Goal: Task Accomplishment & Management: Manage account settings

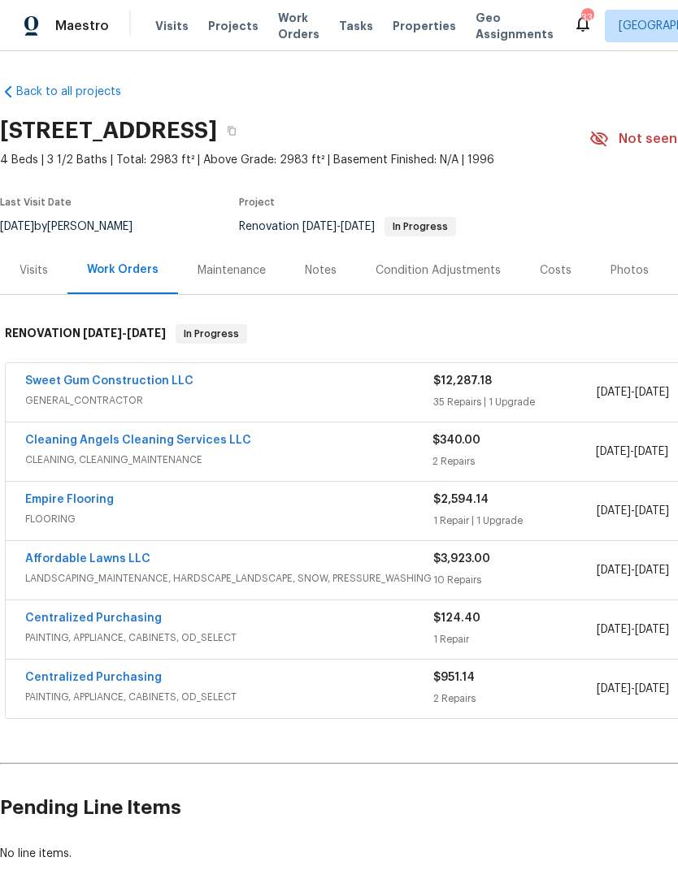
click at [166, 384] on link "Sweet Gum Construction LLC" at bounding box center [109, 380] width 168 height 11
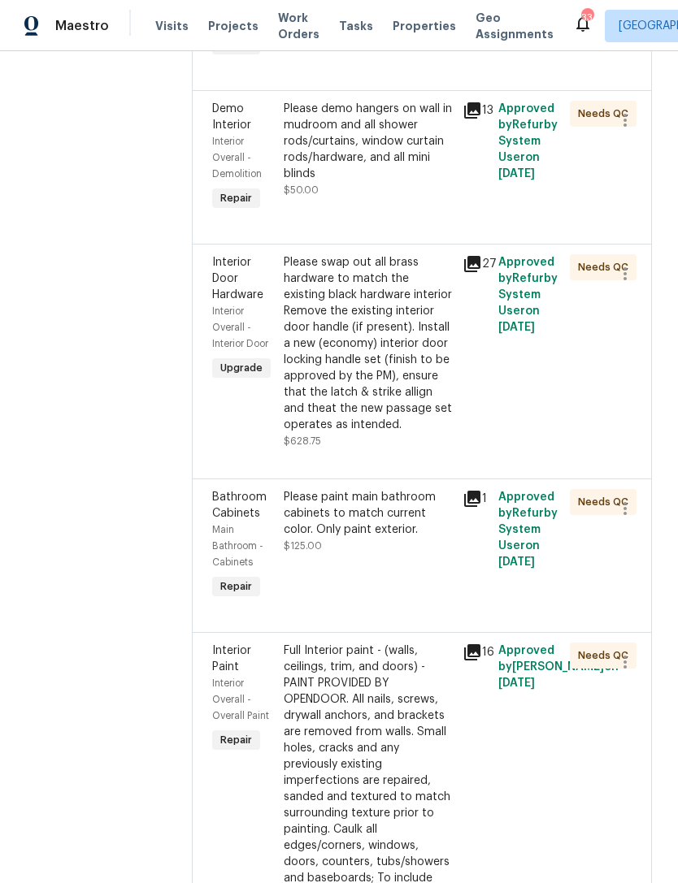
scroll to position [1731, 0]
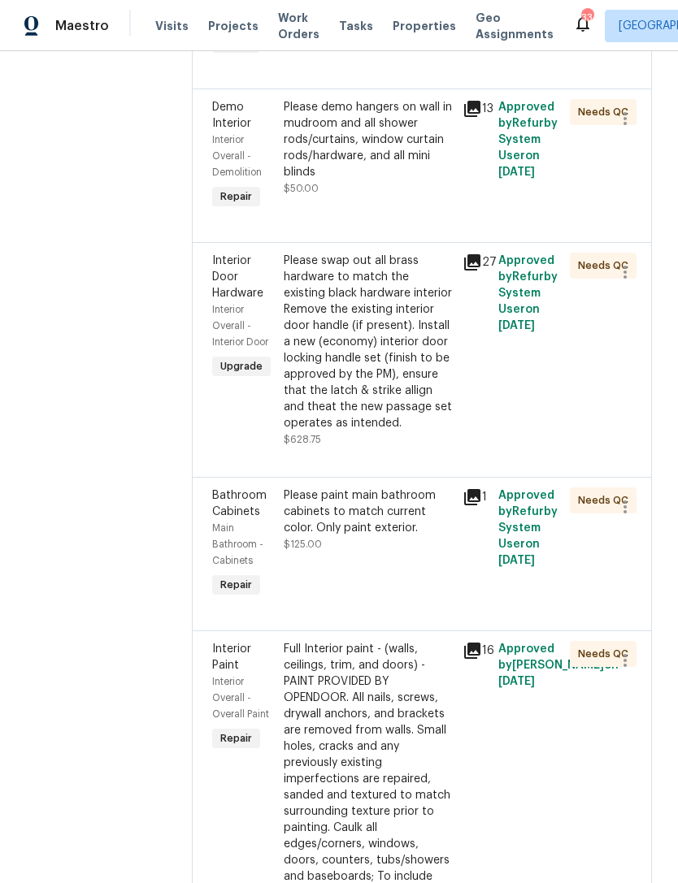
click at [407, 431] on div "Please swap out all brass hardware to match the existing black hardware interio…" at bounding box center [368, 342] width 169 height 179
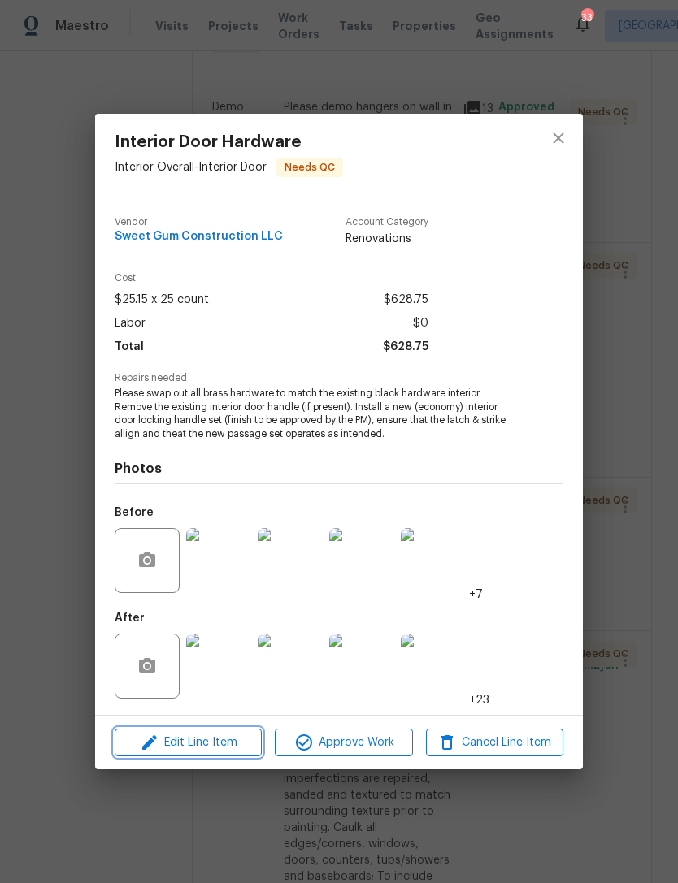
click at [225, 751] on span "Edit Line Item" at bounding box center [187, 743] width 137 height 20
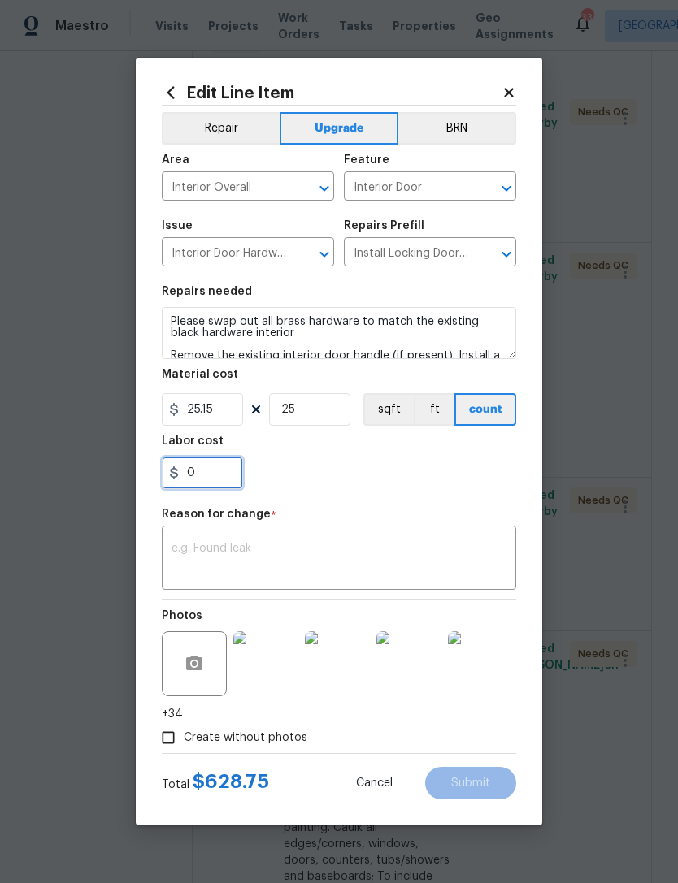
click at [234, 476] on input "0" at bounding box center [202, 473] width 81 height 33
type input "340"
click at [431, 475] on div "340" at bounding box center [339, 473] width 354 height 33
click at [392, 558] on textarea at bounding box center [338, 560] width 335 height 34
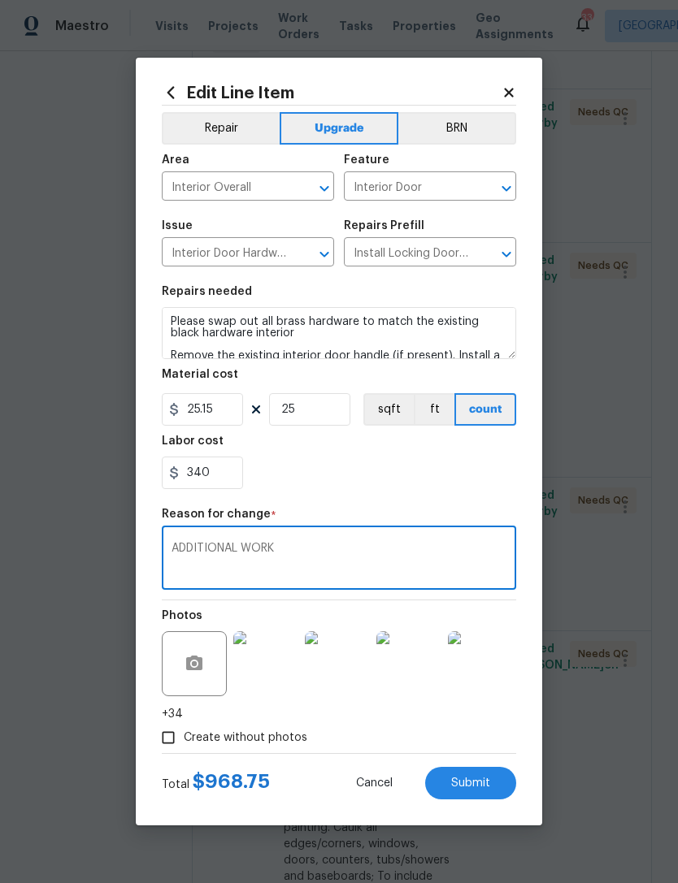
type textarea "ADDITIONAL WORK"
click at [483, 780] on span "Submit" at bounding box center [470, 784] width 39 height 12
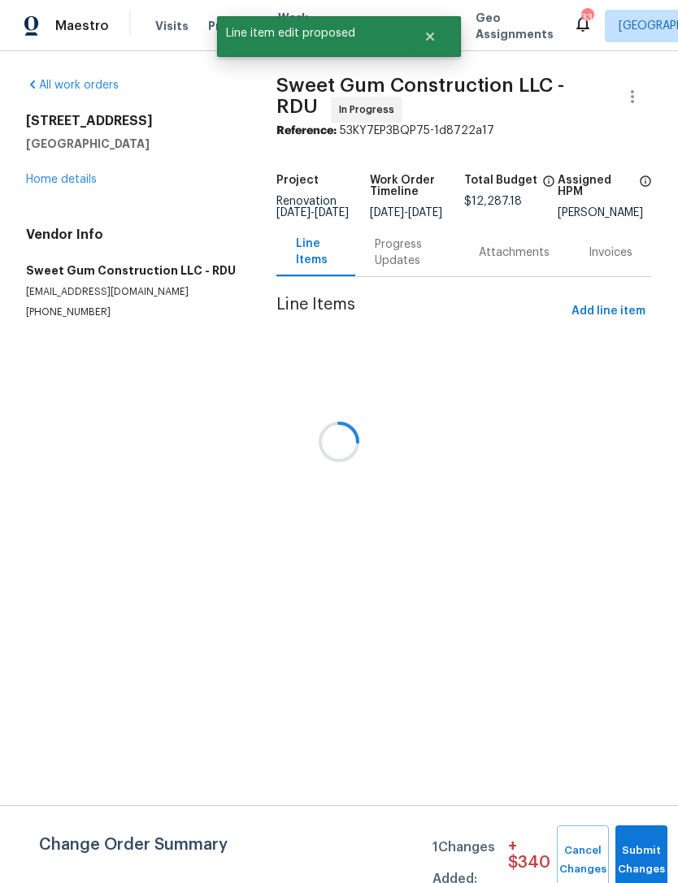
scroll to position [0, 0]
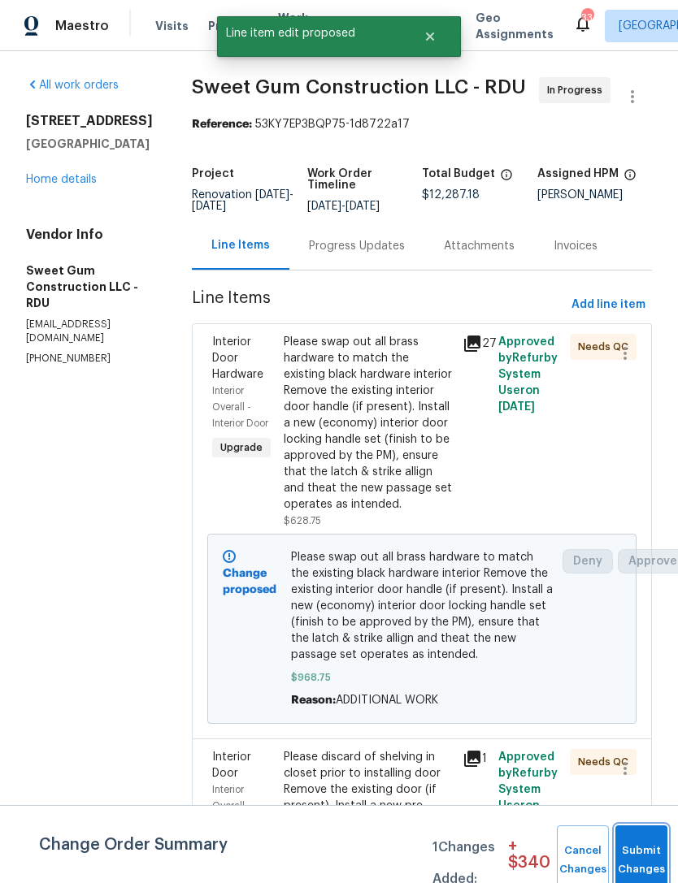
click at [631, 856] on button "Submit Changes" at bounding box center [641, 861] width 52 height 70
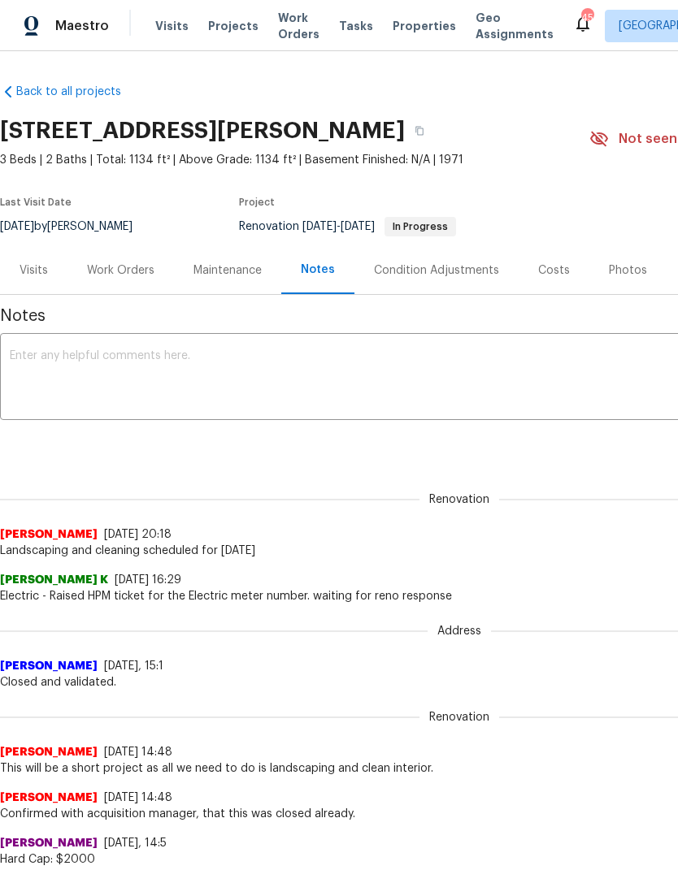
click at [116, 274] on div "Work Orders" at bounding box center [120, 270] width 67 height 16
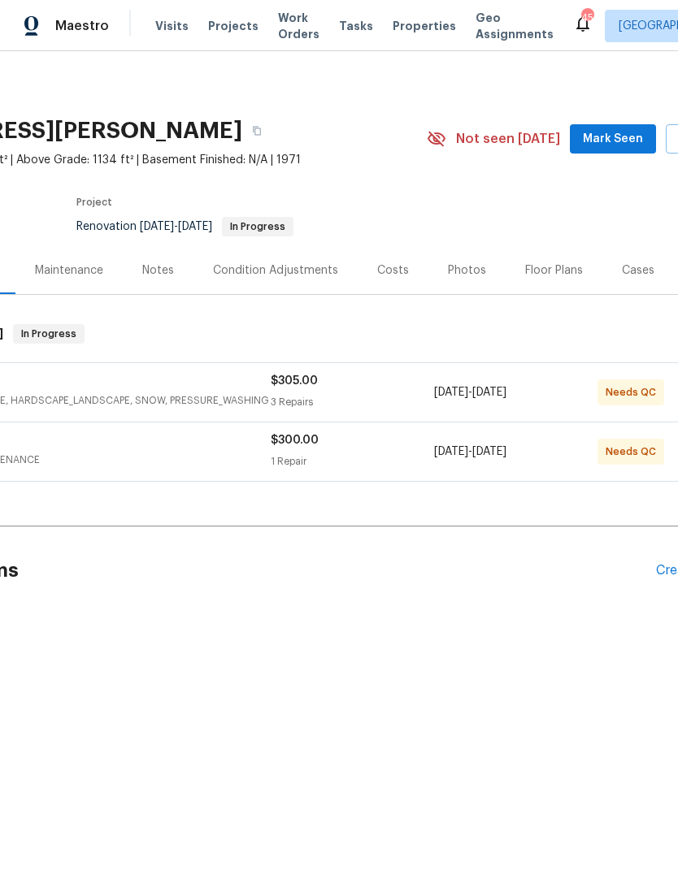
scroll to position [0, 40]
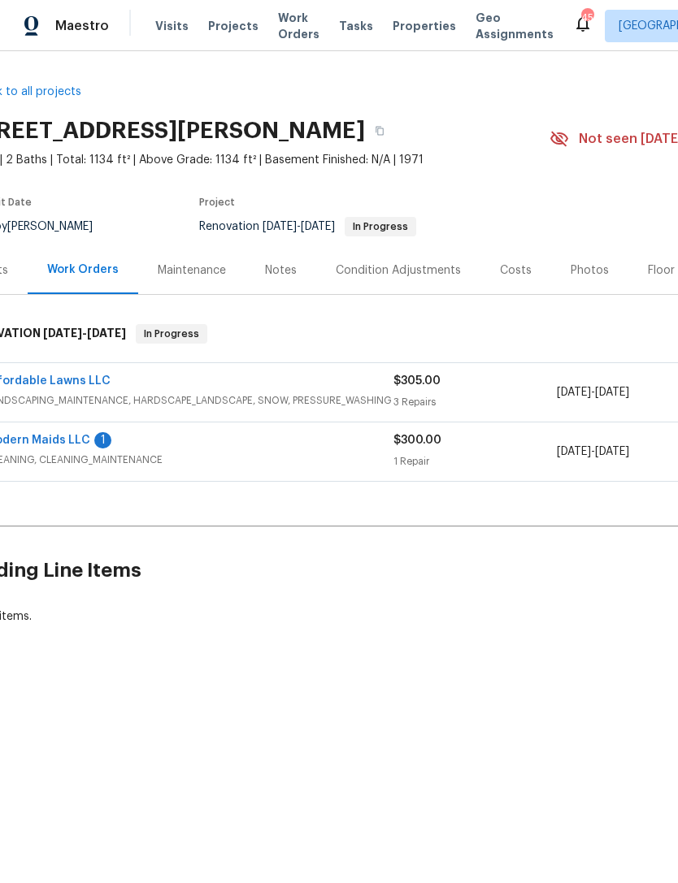
click at [36, 442] on link "Modern Maids LLC" at bounding box center [37, 440] width 105 height 11
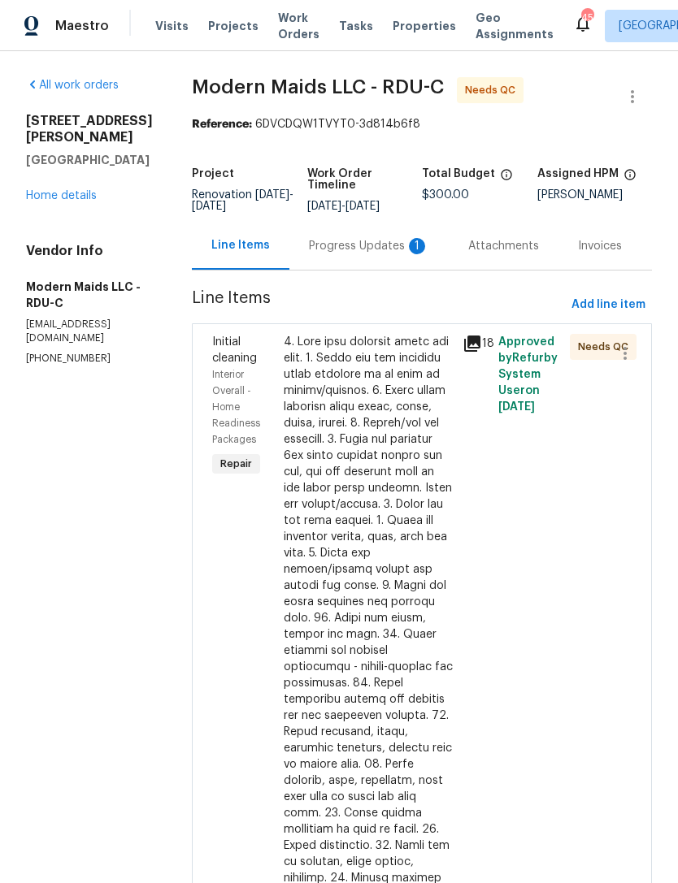
click at [393, 254] on div "Progress Updates 1" at bounding box center [369, 246] width 120 height 16
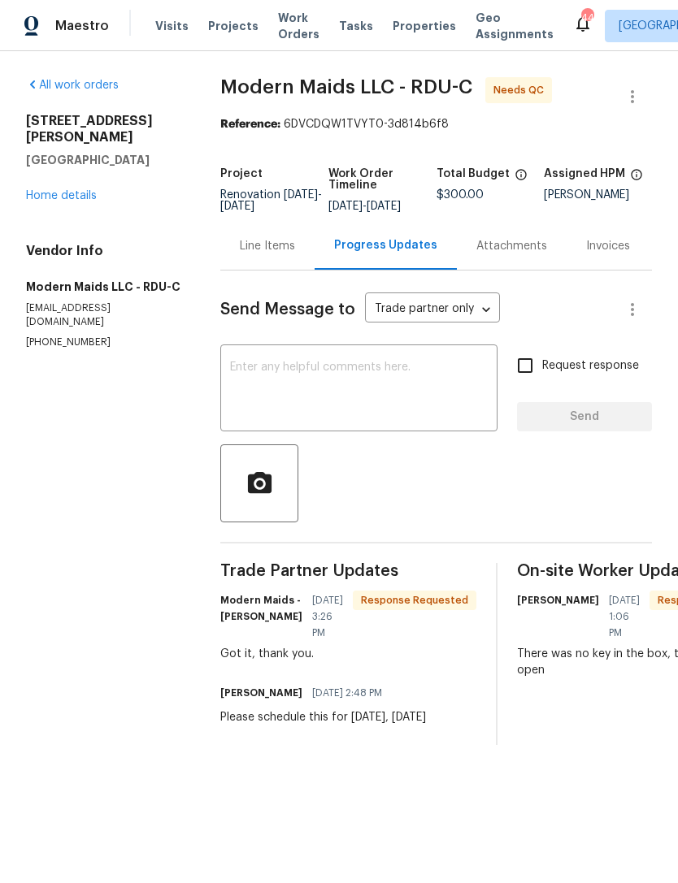
click at [271, 254] on div "Line Items" at bounding box center [267, 246] width 55 height 16
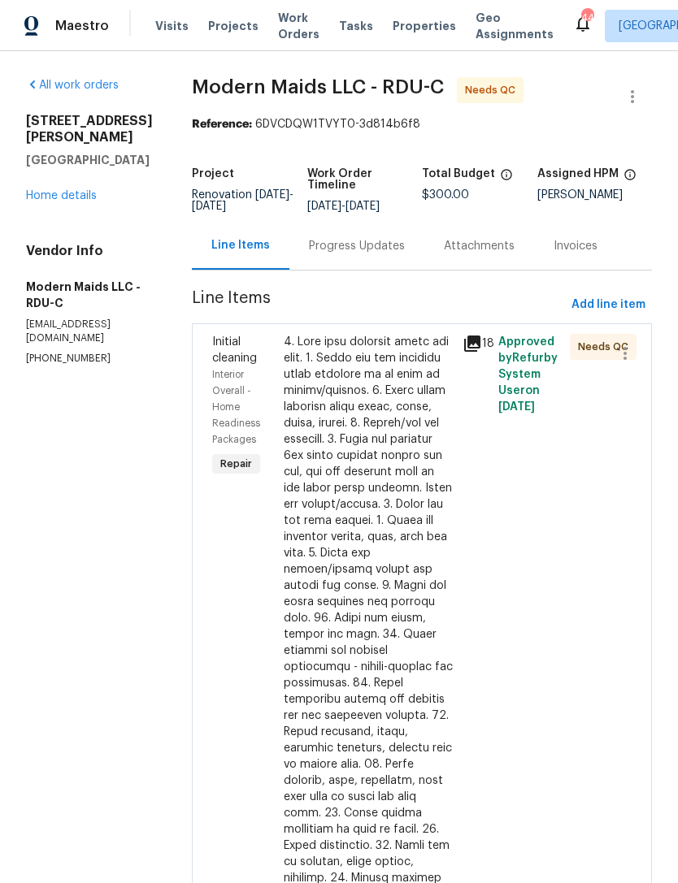
click at [404, 563] on div at bounding box center [368, 724] width 169 height 780
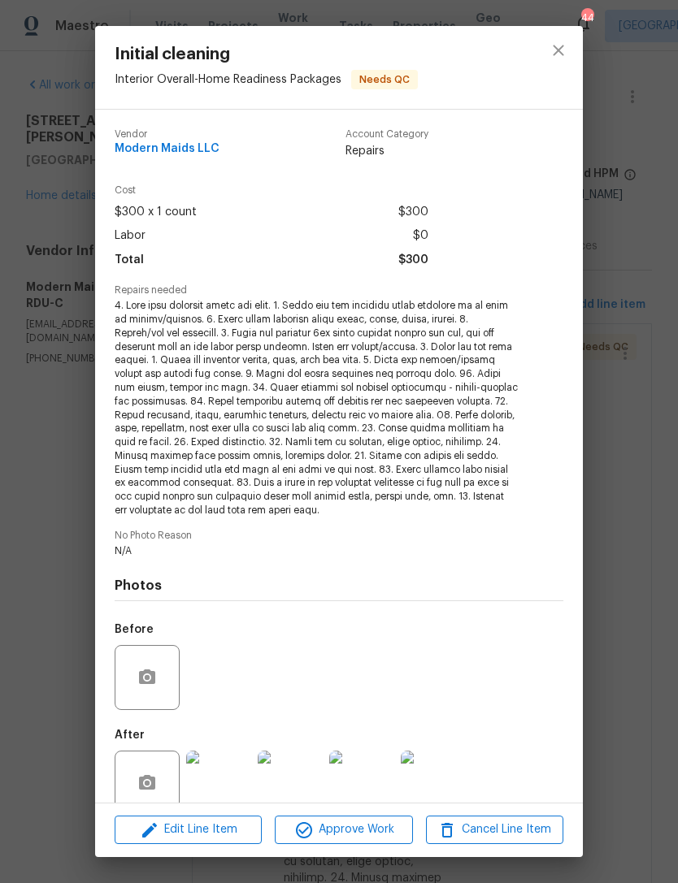
click at [366, 825] on span "Approve Work" at bounding box center [344, 830] width 128 height 20
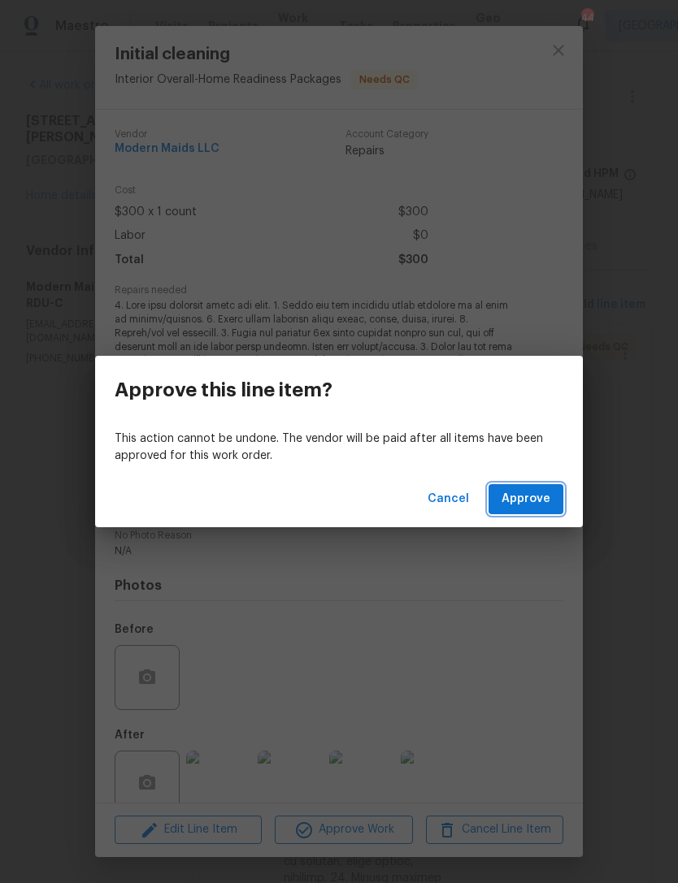
click at [540, 505] on span "Approve" at bounding box center [525, 499] width 49 height 20
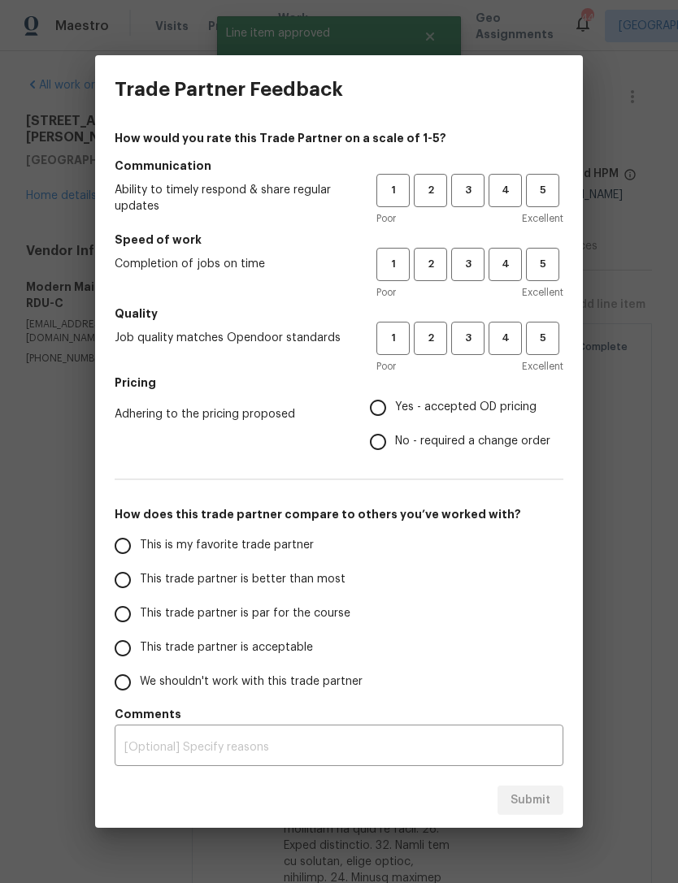
click at [542, 191] on span "5" at bounding box center [542, 190] width 30 height 19
click at [549, 266] on span "5" at bounding box center [542, 264] width 30 height 19
click at [550, 336] on span "5" at bounding box center [542, 338] width 30 height 19
click at [523, 411] on span "Yes - accepted OD pricing" at bounding box center [465, 407] width 141 height 17
click at [395, 411] on input "Yes - accepted OD pricing" at bounding box center [378, 408] width 34 height 34
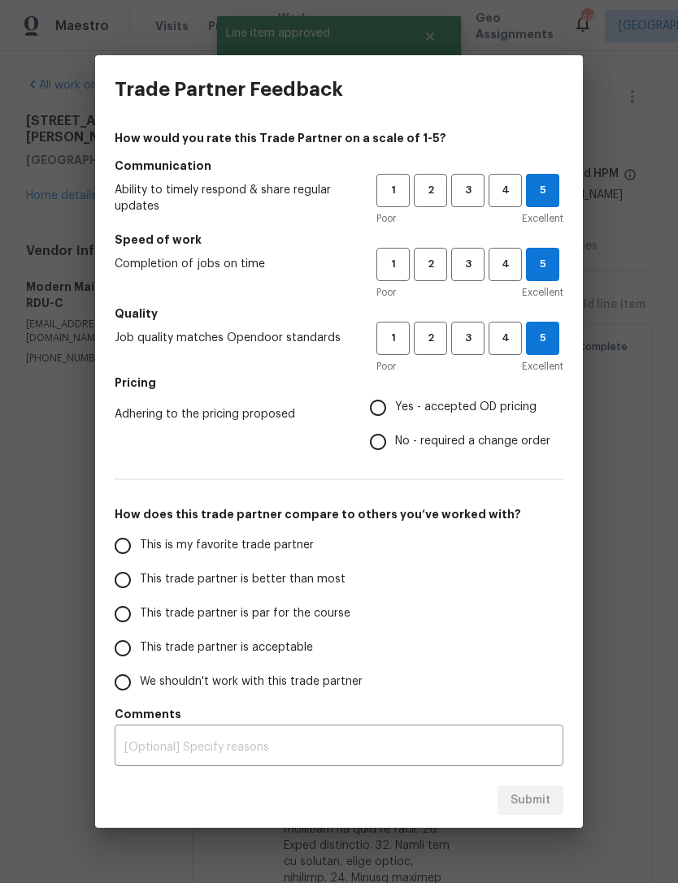
radio input "true"
click at [276, 545] on span "This is my favorite trade partner" at bounding box center [227, 545] width 174 height 17
click at [140, 545] on input "This is my favorite trade partner" at bounding box center [123, 546] width 34 height 34
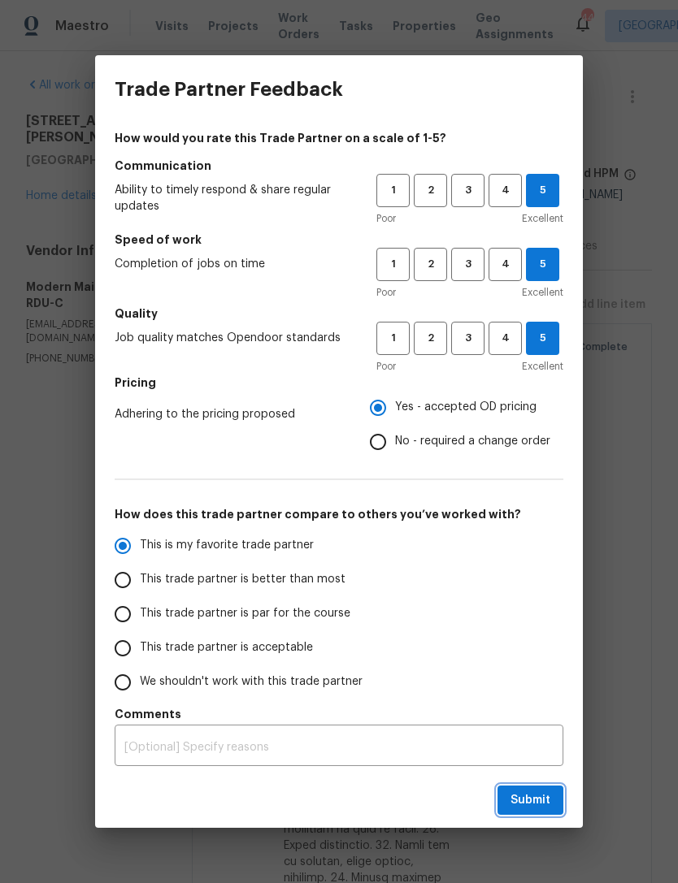
click at [540, 801] on span "Submit" at bounding box center [530, 801] width 40 height 20
radio input "true"
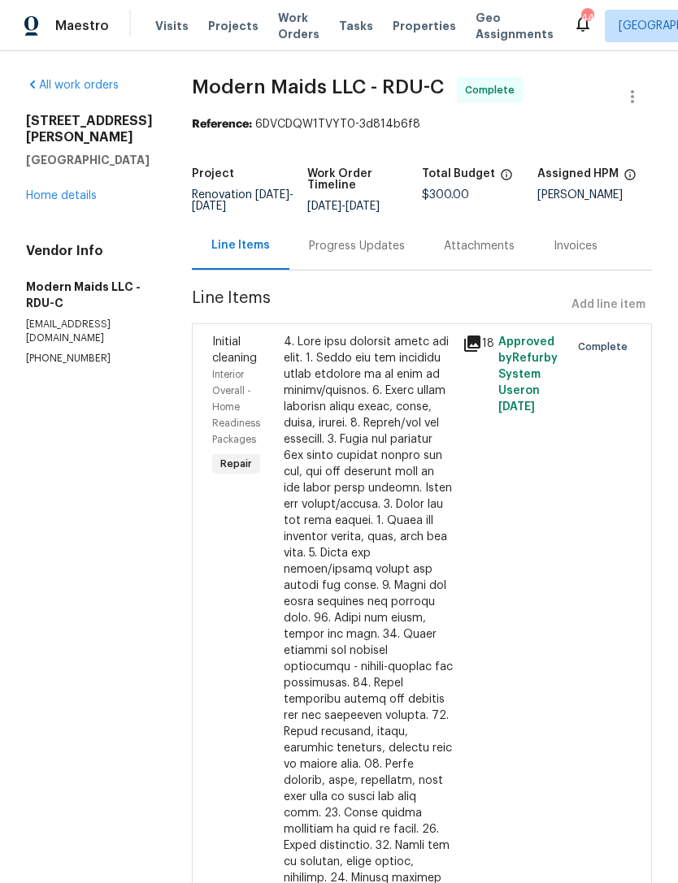
radio input "false"
click at [80, 190] on link "Home details" at bounding box center [61, 195] width 71 height 11
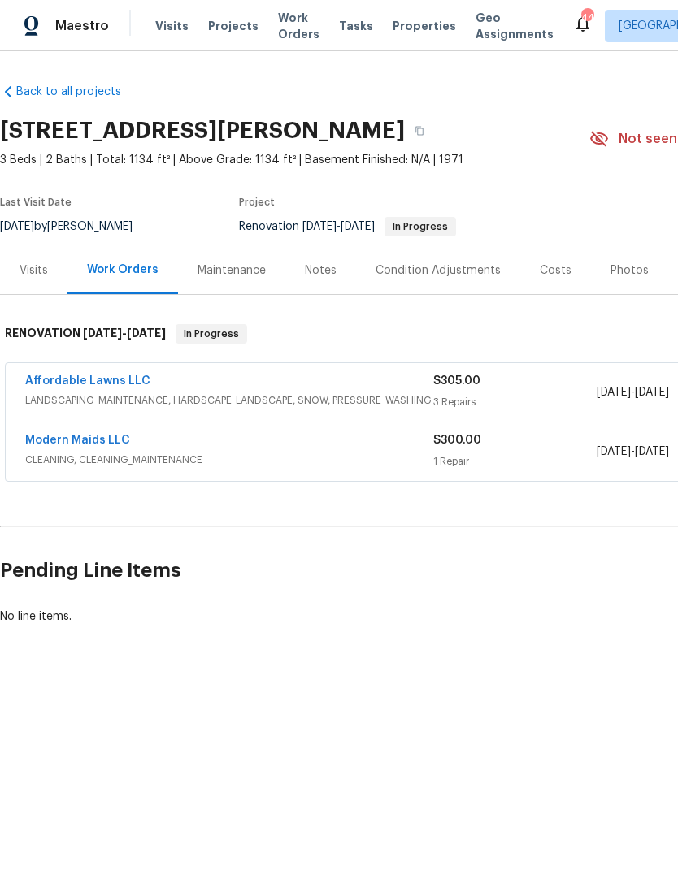
click at [115, 386] on link "Affordable Lawns LLC" at bounding box center [87, 380] width 125 height 11
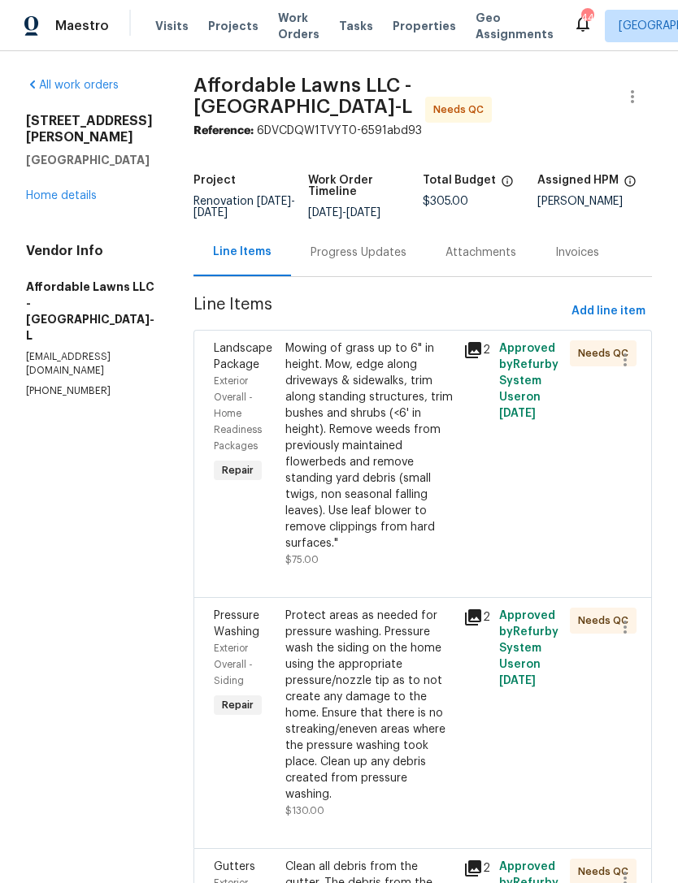
click at [409, 432] on div "Mowing of grass up to 6" in height. Mow, edge along driveways & sidewalks, trim…" at bounding box center [369, 445] width 168 height 211
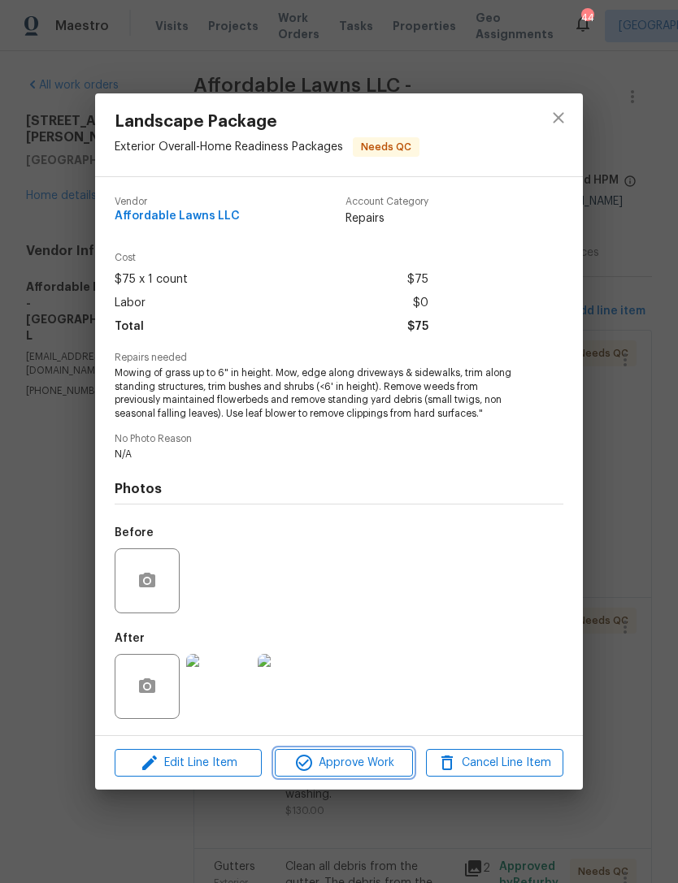
click at [357, 768] on span "Approve Work" at bounding box center [344, 763] width 128 height 20
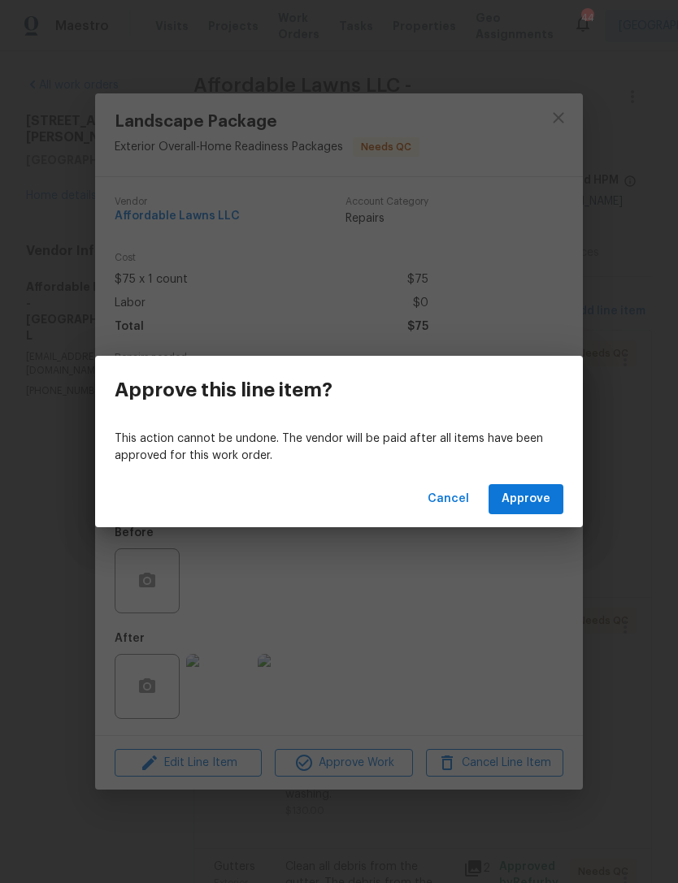
click at [525, 494] on span "Approve" at bounding box center [525, 499] width 49 height 20
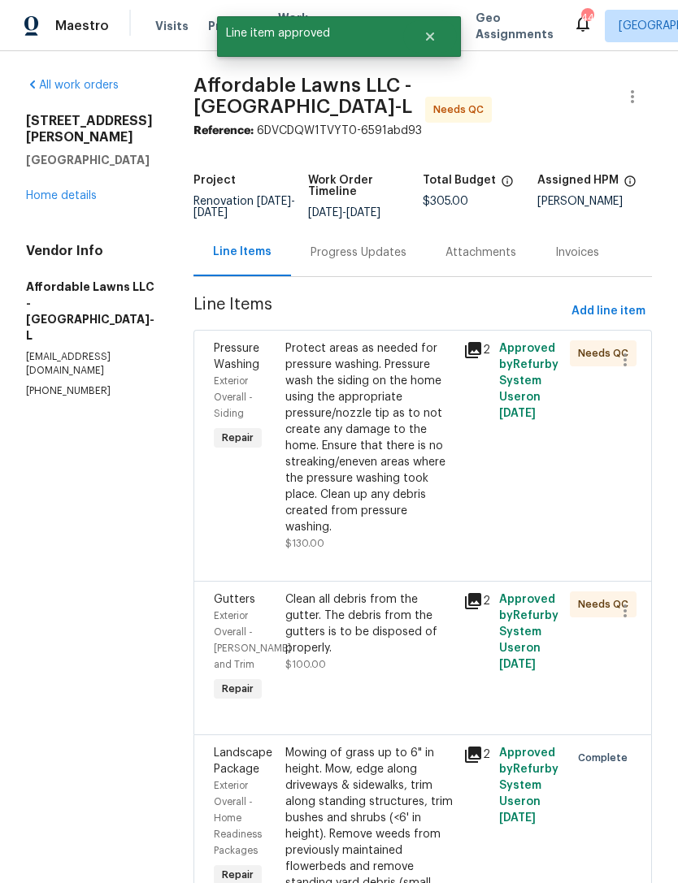
click at [393, 456] on div "Protect areas as needed for pressure washing. Pressure wash the siding on the h…" at bounding box center [369, 437] width 168 height 195
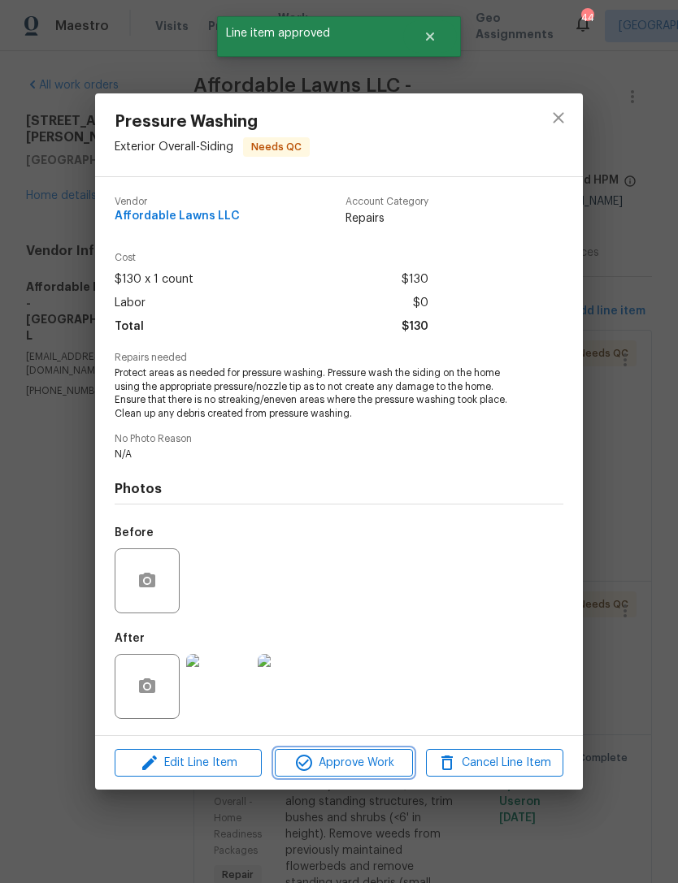
click at [378, 763] on span "Approve Work" at bounding box center [344, 763] width 128 height 20
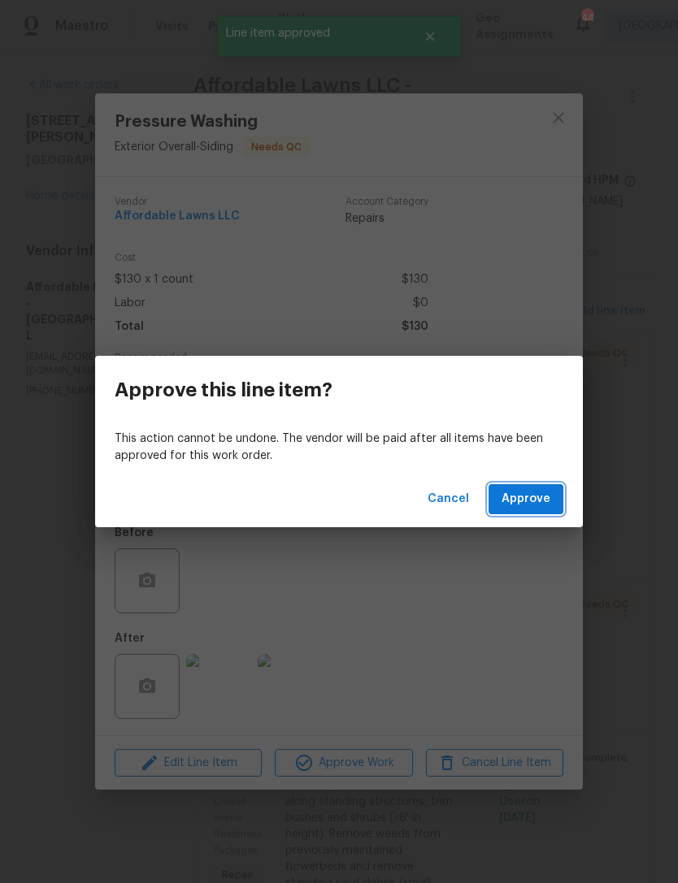
click at [523, 497] on span "Approve" at bounding box center [525, 499] width 49 height 20
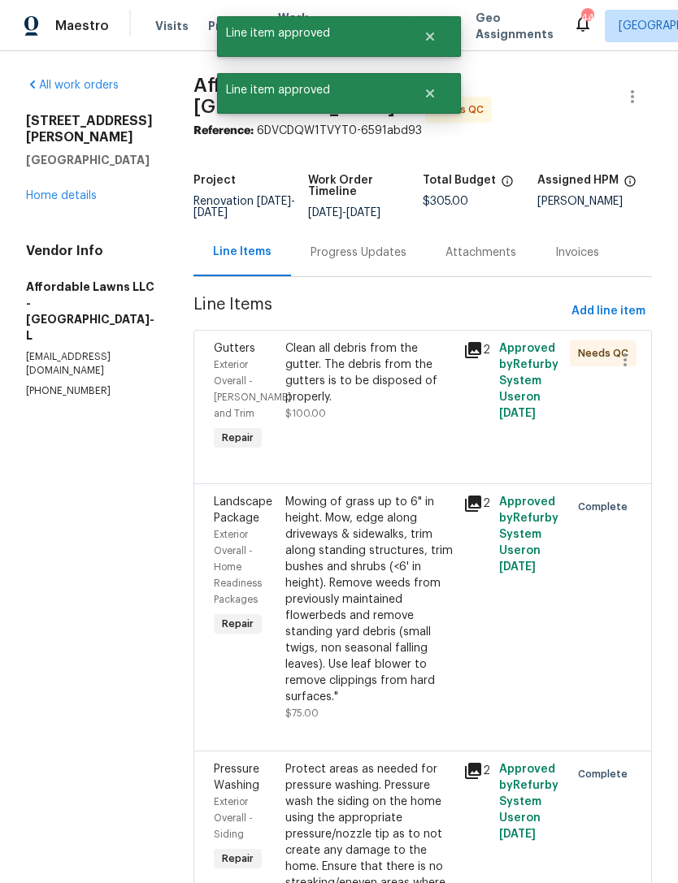
click at [406, 422] on div "Clean all debris from the gutter. The debris from the gutters is to be disposed…" at bounding box center [369, 380] width 168 height 81
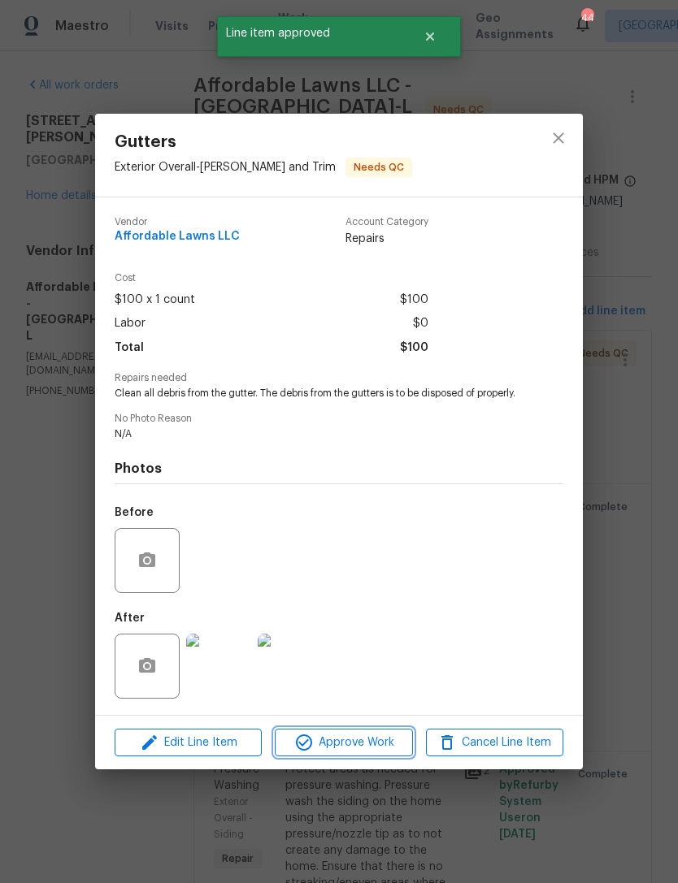
click at [387, 753] on span "Approve Work" at bounding box center [344, 743] width 128 height 20
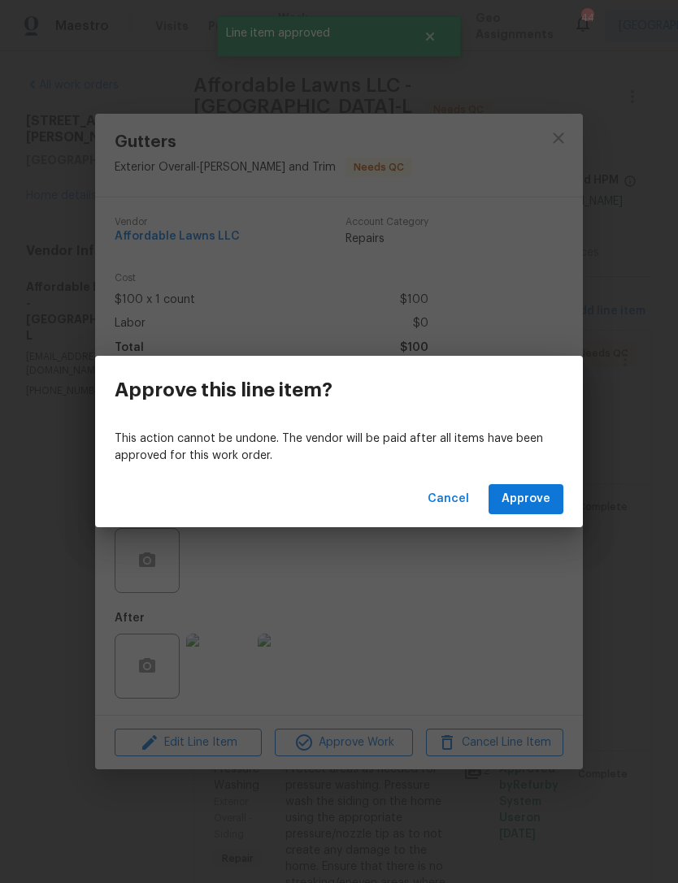
click at [535, 504] on span "Approve" at bounding box center [525, 499] width 49 height 20
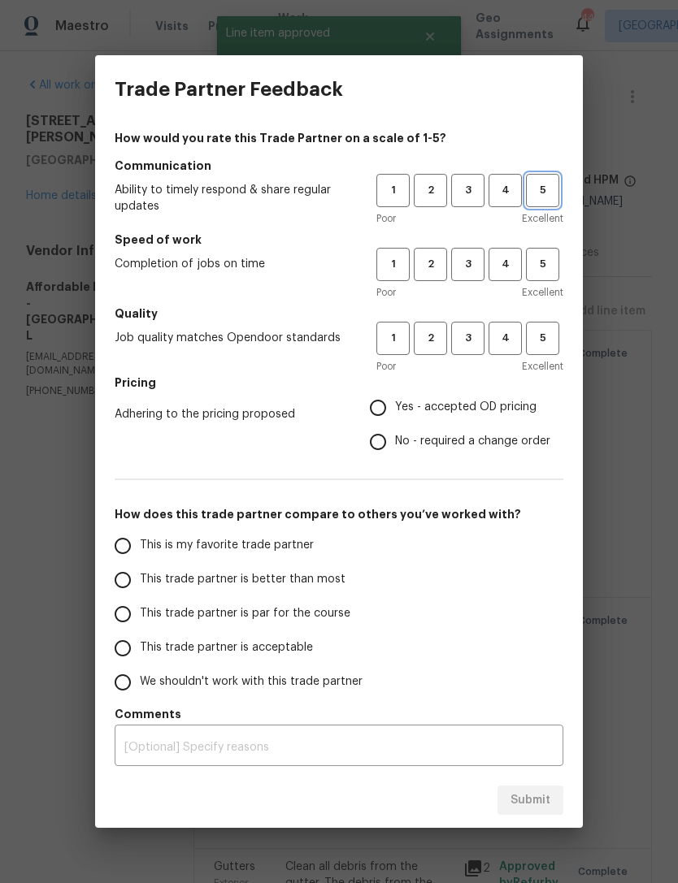
click at [549, 188] on span "5" at bounding box center [542, 190] width 30 height 19
click at [544, 266] on span "5" at bounding box center [542, 264] width 30 height 19
click at [549, 343] on span "5" at bounding box center [542, 338] width 30 height 19
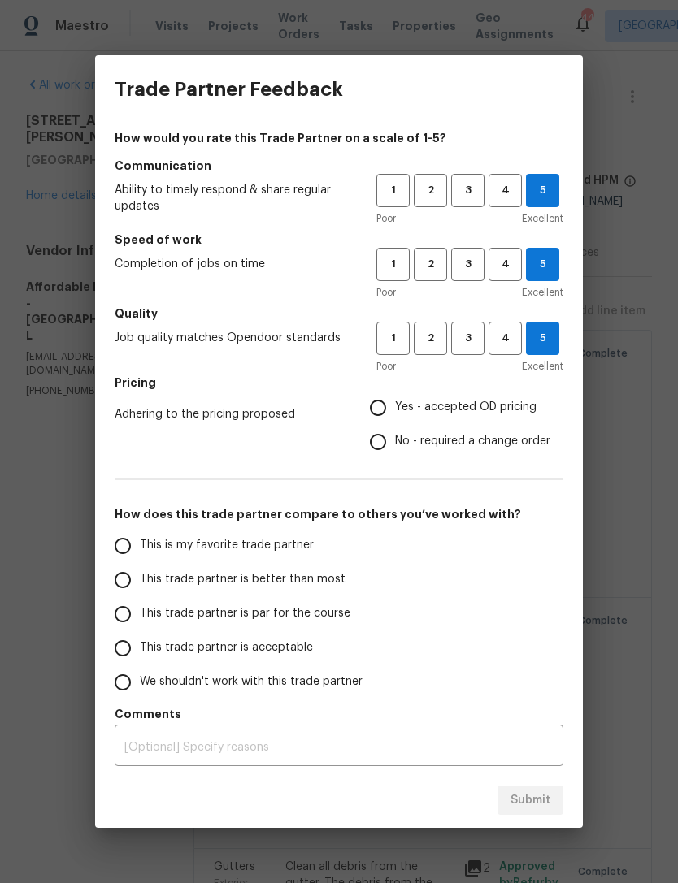
click at [523, 401] on span "Yes - accepted OD pricing" at bounding box center [465, 407] width 141 height 17
click at [395, 401] on input "Yes - accepted OD pricing" at bounding box center [378, 408] width 34 height 34
radio input "true"
click at [289, 536] on label "This is my favorite trade partner" at bounding box center [234, 546] width 257 height 34
click at [140, 536] on input "This is my favorite trade partner" at bounding box center [123, 546] width 34 height 34
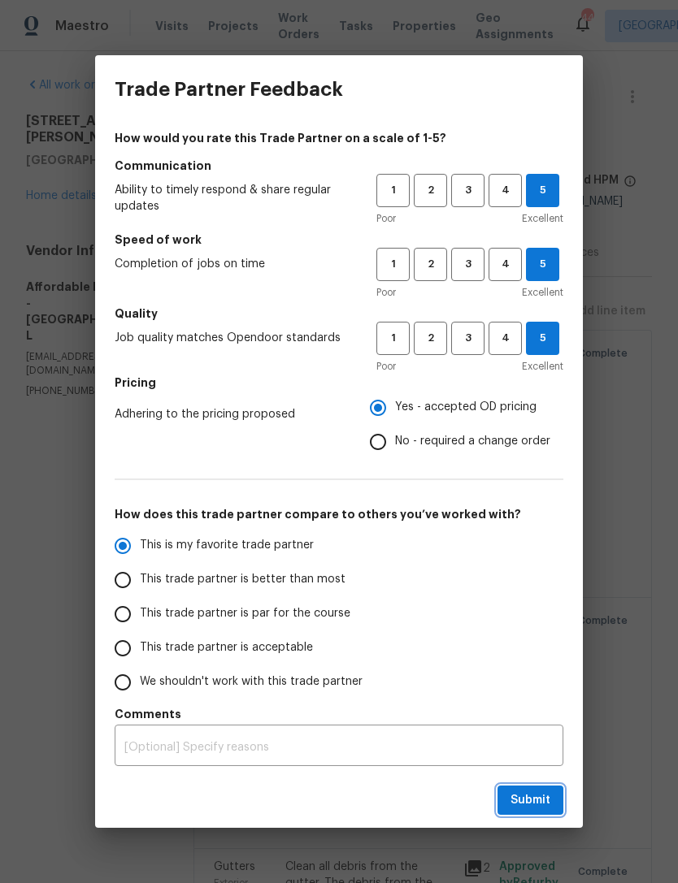
click at [549, 790] on button "Submit" at bounding box center [530, 801] width 66 height 30
radio input "true"
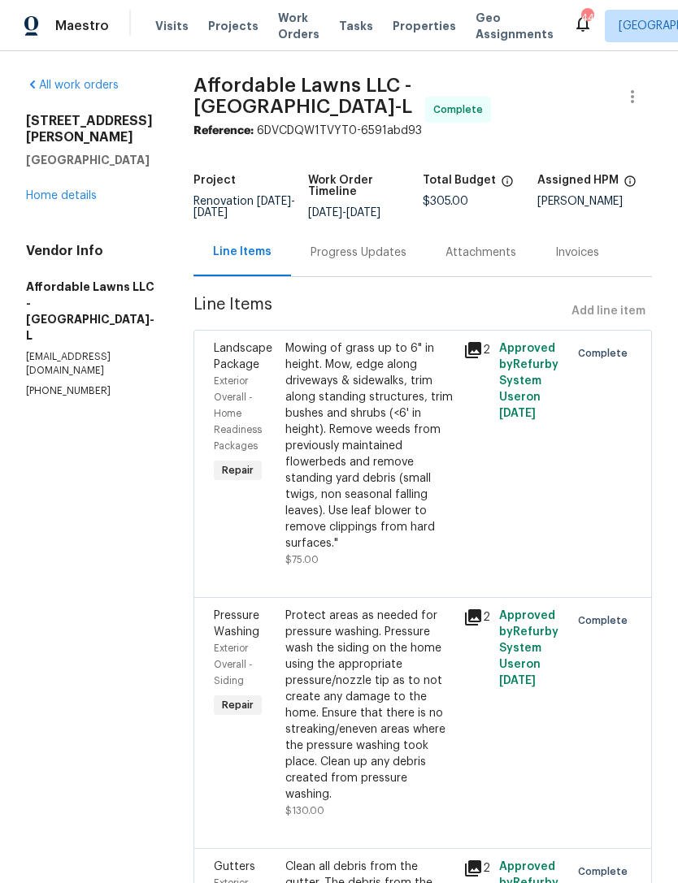
radio input "false"
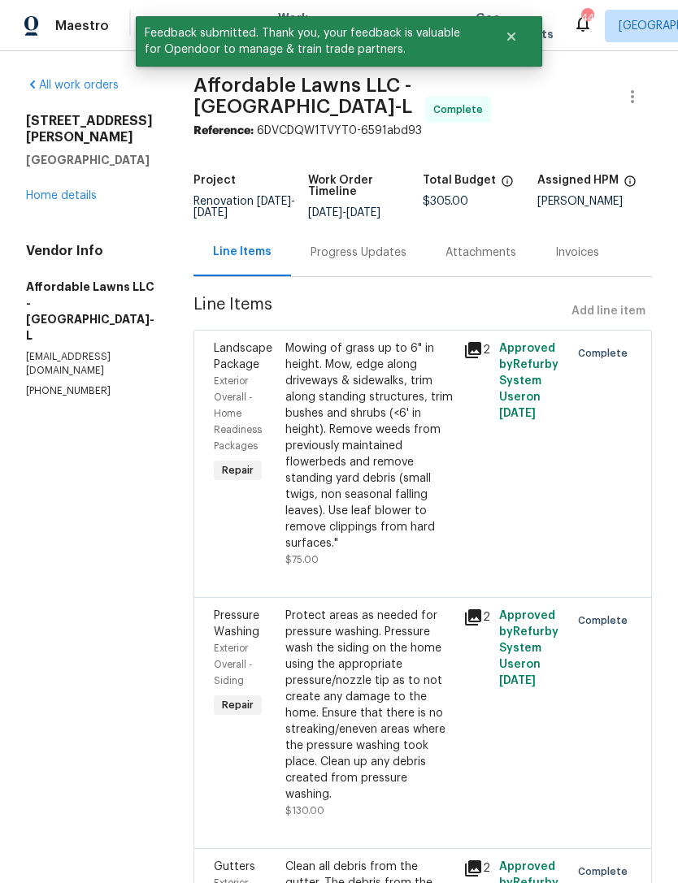
click at [50, 190] on link "Home details" at bounding box center [61, 195] width 71 height 11
